Goal: Find specific page/section: Find specific page/section

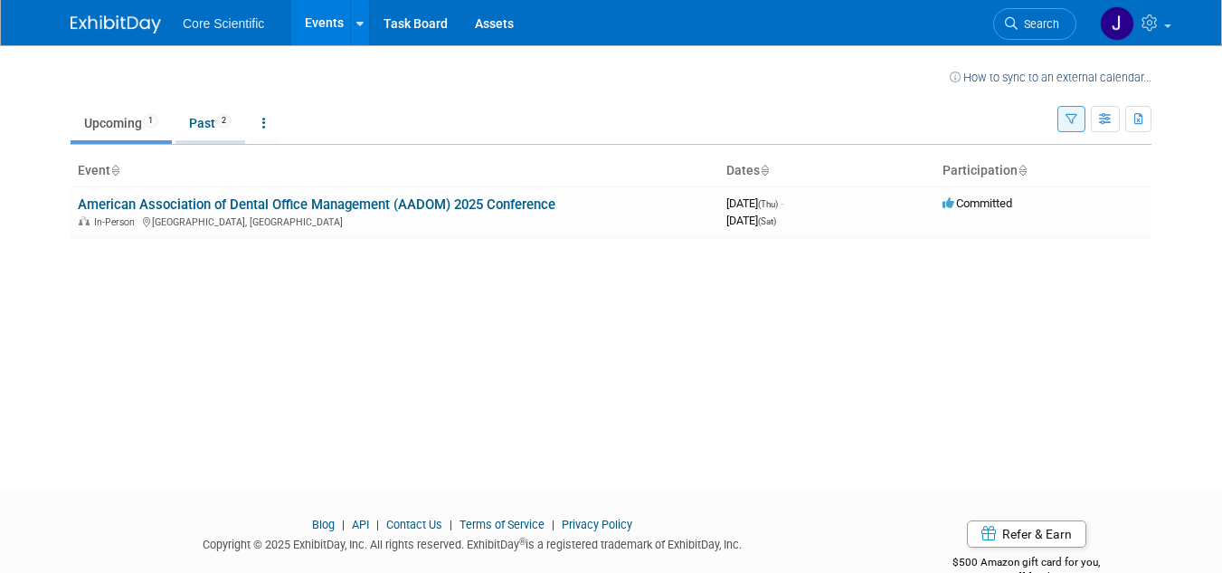
click at [209, 119] on link "Past 2" at bounding box center [211, 123] width 70 height 34
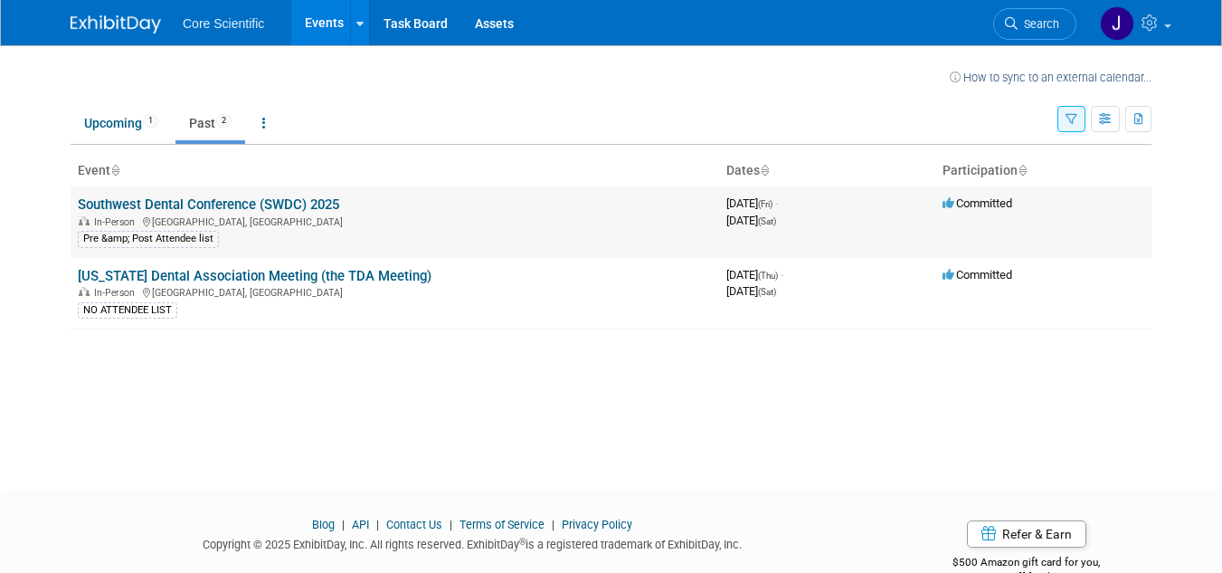
click at [213, 201] on link "Southwest Dental Conference (SWDC) 2025" at bounding box center [208, 204] width 261 height 16
